Goal: Task Accomplishment & Management: Use online tool/utility

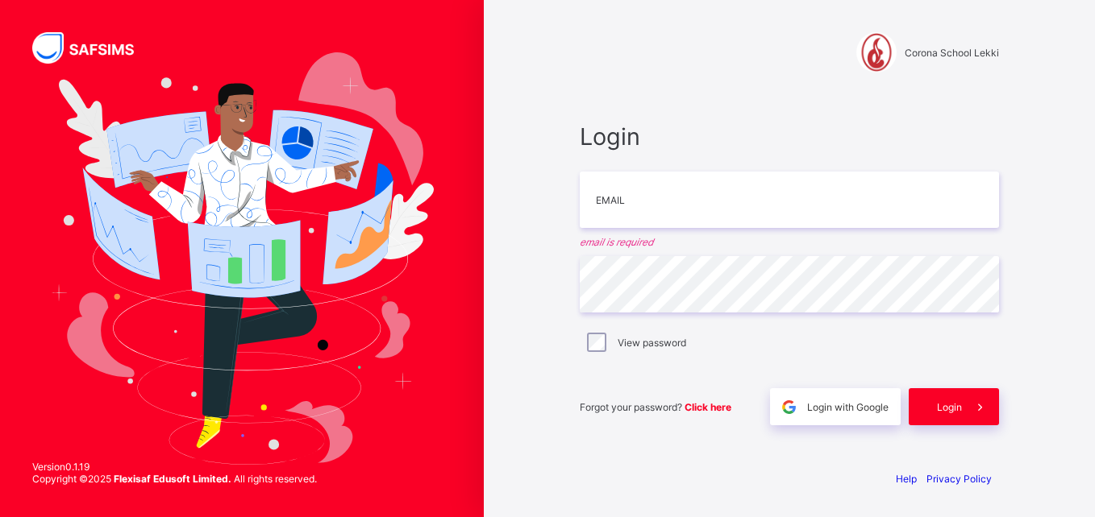
type input "**********"
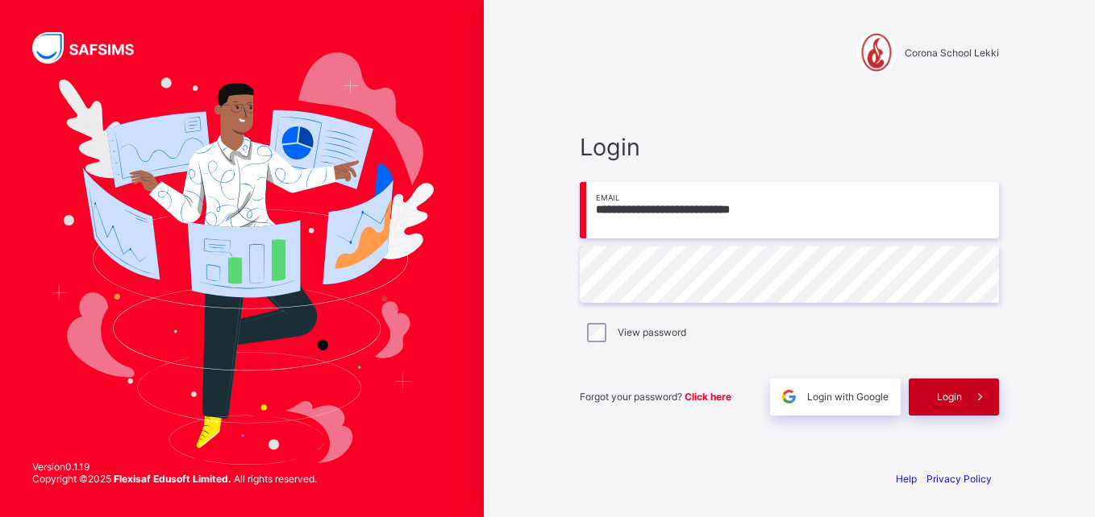
click at [941, 383] on div "Login" at bounding box center [953, 397] width 90 height 37
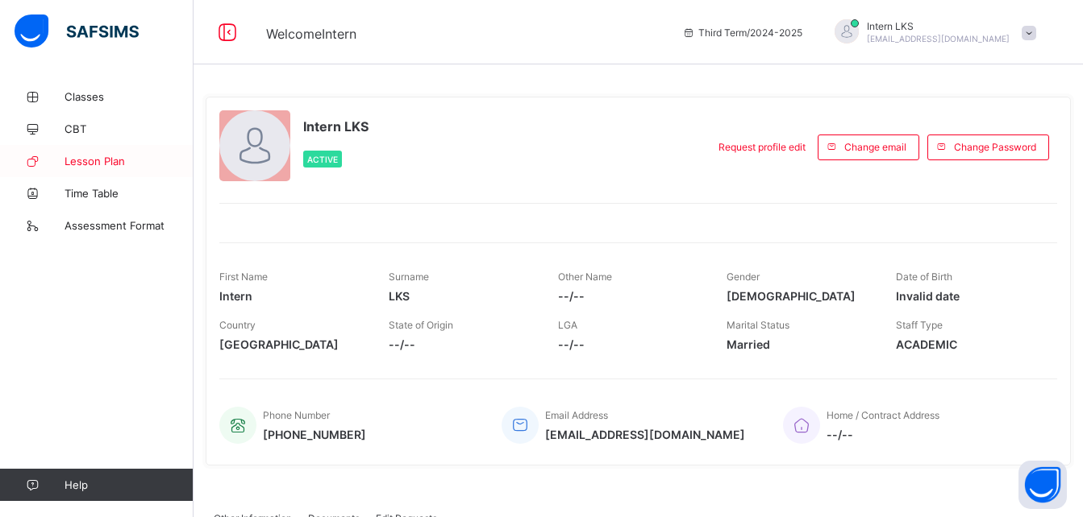
click at [81, 149] on link "Lesson Plan" at bounding box center [96, 161] width 193 height 32
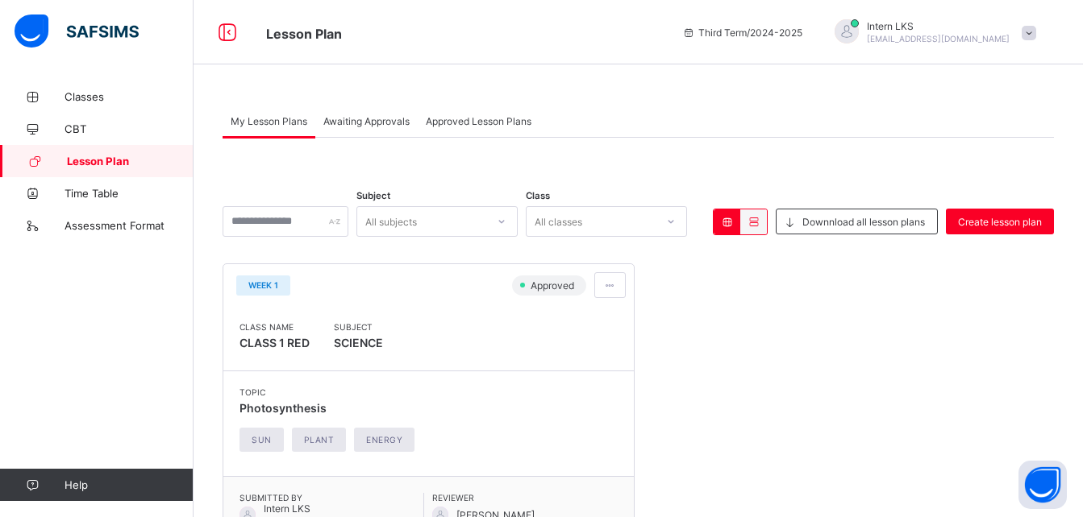
click at [337, 122] on span "Awaiting Approvals" at bounding box center [366, 121] width 86 height 12
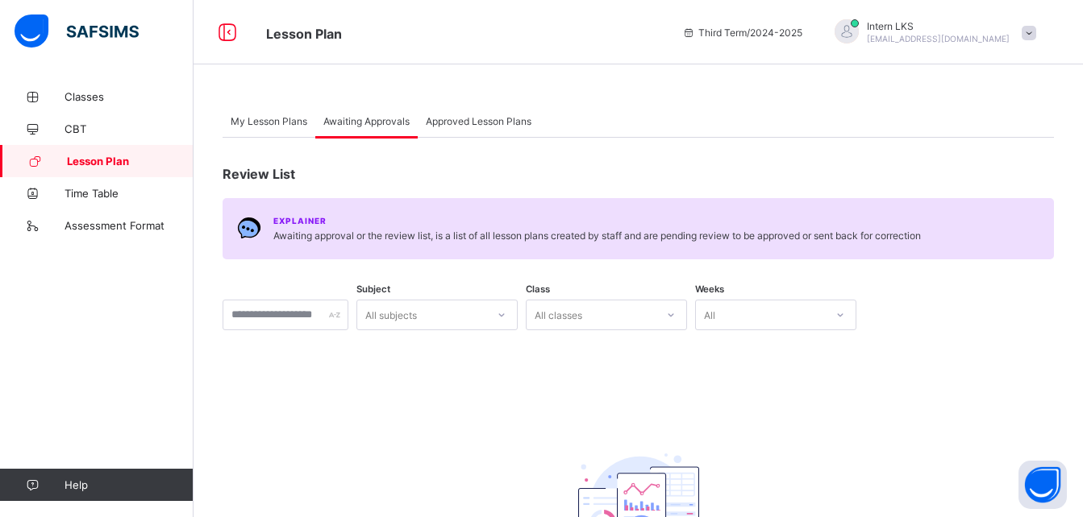
click at [337, 122] on span "Awaiting Approvals" at bounding box center [366, 121] width 86 height 12
click at [281, 114] on div "My Lesson Plans" at bounding box center [268, 121] width 93 height 32
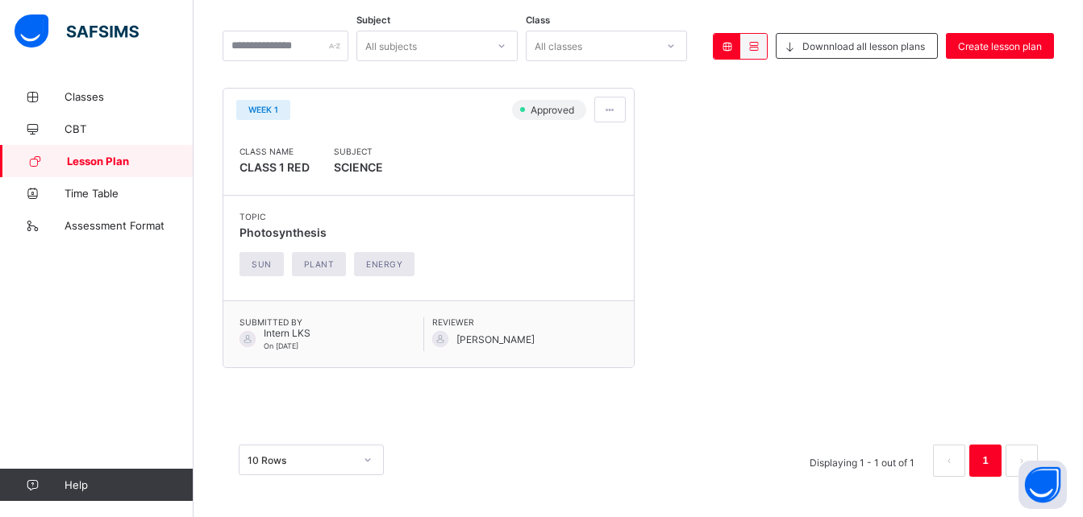
scroll to position [155, 0]
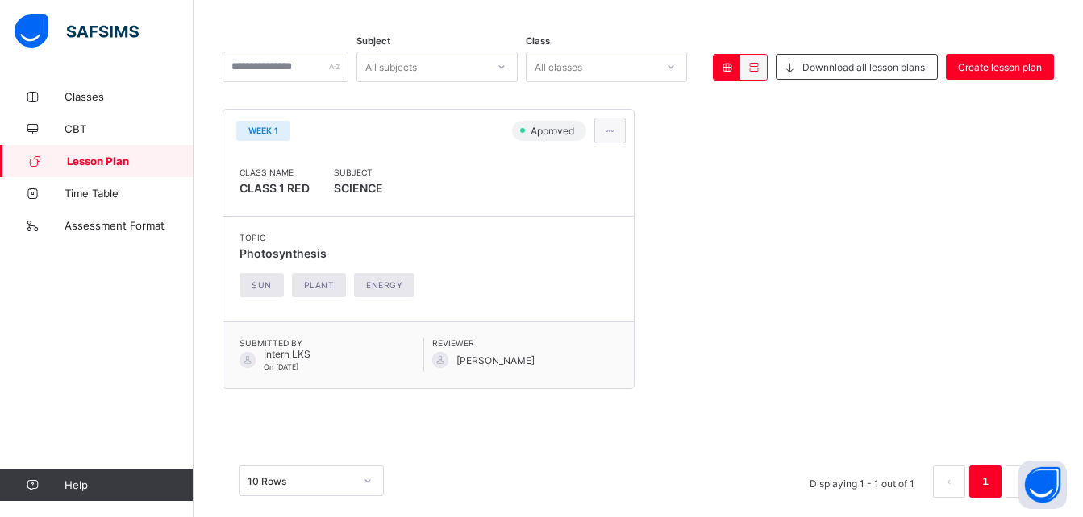
click at [617, 126] on span at bounding box center [610, 131] width 14 height 12
click at [1014, 75] on div "Create lesson plan" at bounding box center [999, 67] width 108 height 26
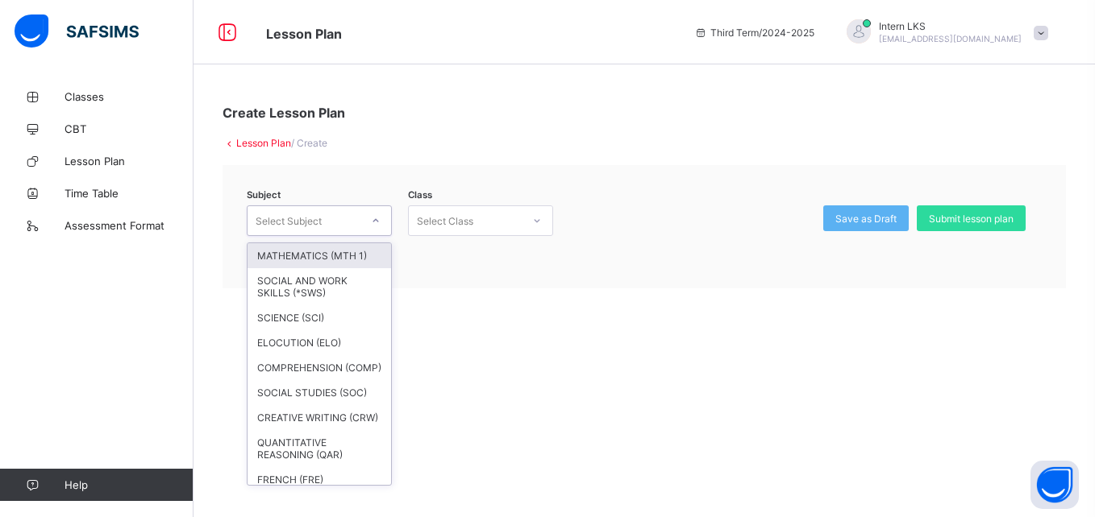
click at [365, 230] on div at bounding box center [375, 221] width 27 height 26
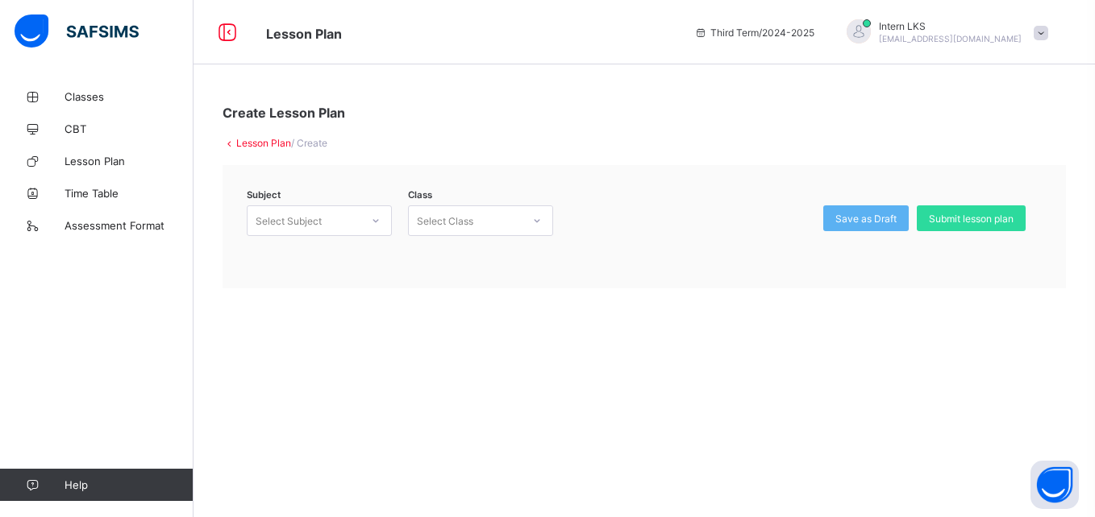
click at [244, 140] on link "Lesson Plan" at bounding box center [263, 143] width 55 height 12
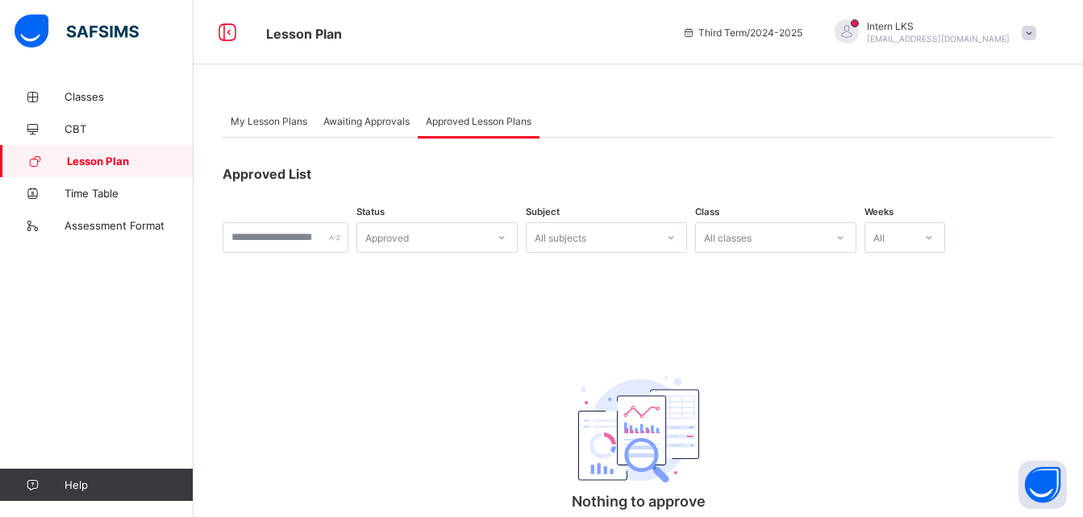
click at [257, 123] on span "My Lesson Plans" at bounding box center [269, 121] width 77 height 12
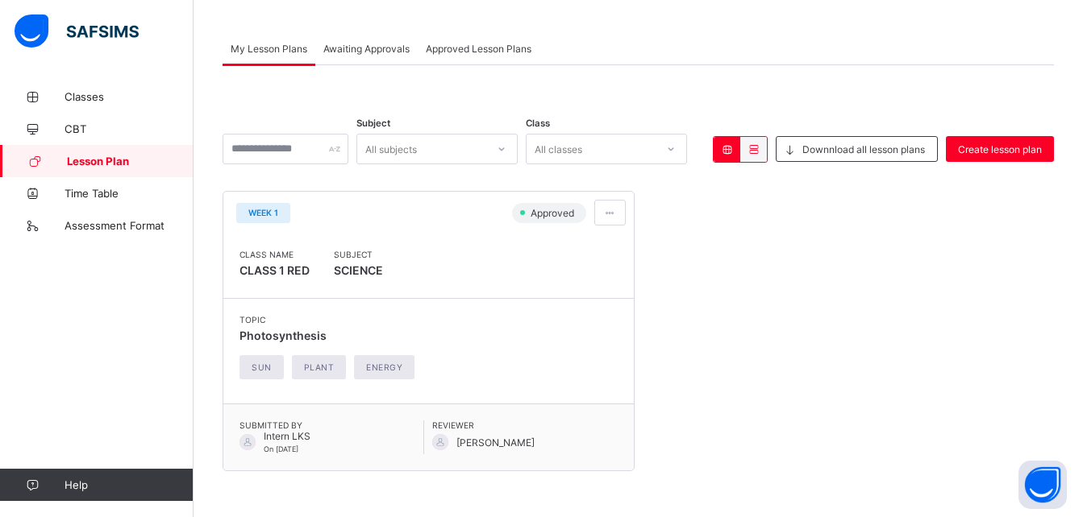
scroll to position [72, 0]
click at [617, 216] on span at bounding box center [610, 214] width 14 height 12
click at [348, 148] on div at bounding box center [285, 150] width 126 height 31
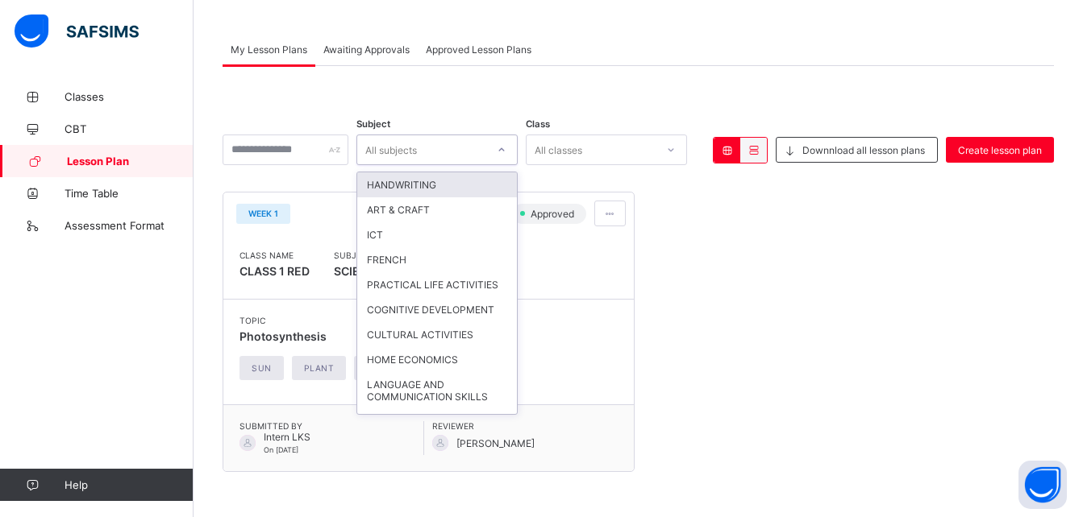
click at [417, 143] on div "All subjects" at bounding box center [391, 150] width 52 height 31
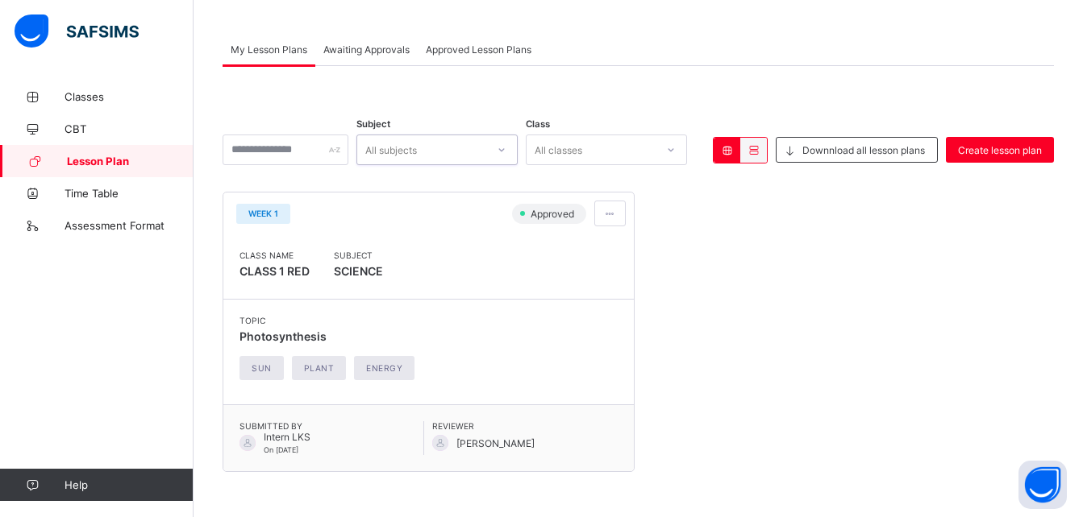
click at [417, 143] on div "All subjects" at bounding box center [391, 150] width 52 height 31
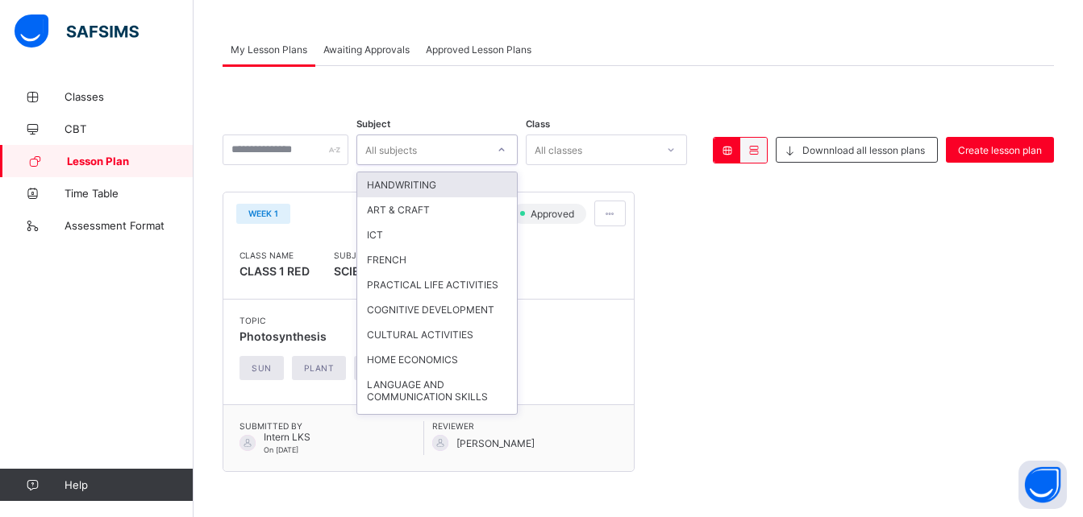
click at [417, 143] on div "All subjects" at bounding box center [391, 150] width 52 height 31
